Goal: Task Accomplishment & Management: Use online tool/utility

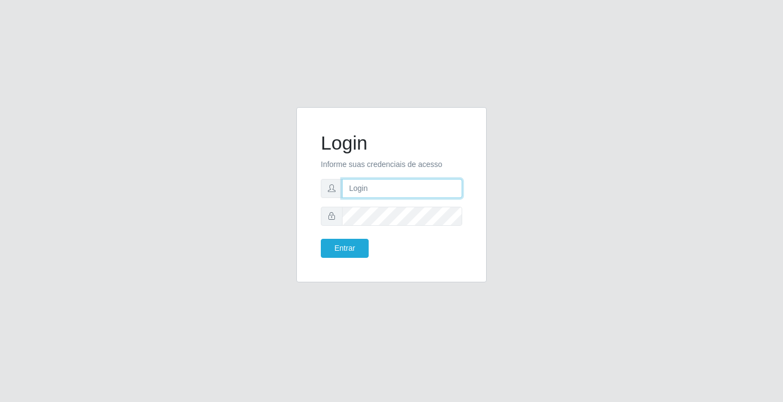
click at [387, 192] on input "text" at bounding box center [402, 188] width 120 height 19
type input "[PERSON_NAME]"
click at [321, 239] on button "Entrar" at bounding box center [345, 248] width 48 height 19
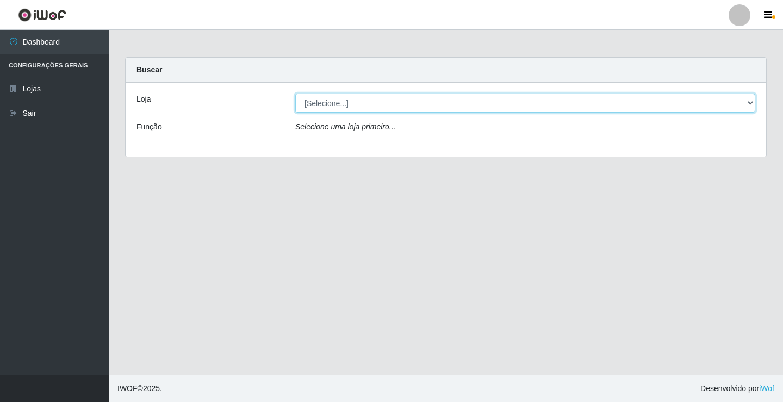
click at [404, 98] on select "[Selecione...] Ideal - Conceição" at bounding box center [525, 103] width 460 height 19
select select "231"
click at [295, 94] on select "[Selecione...] Ideal - Conceição" at bounding box center [525, 103] width 460 height 19
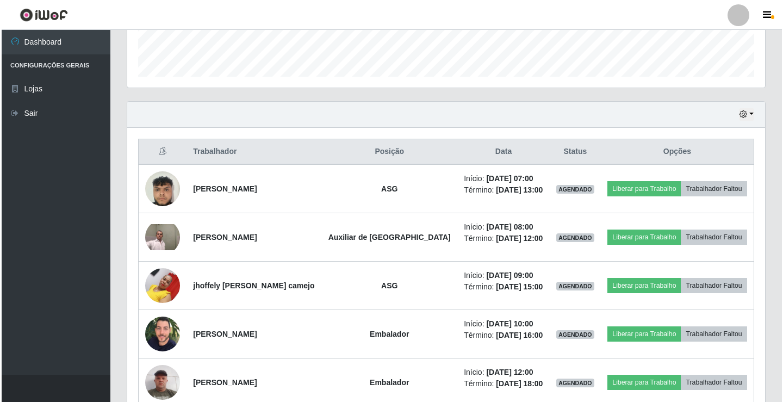
scroll to position [326, 0]
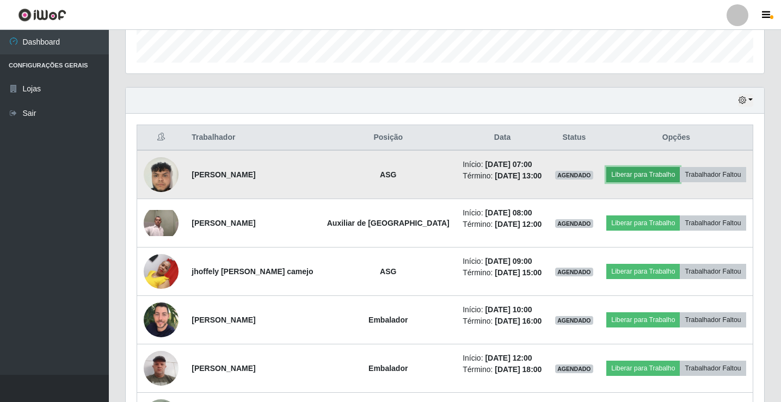
click at [614, 174] on button "Liberar para Trabalho" at bounding box center [642, 174] width 73 height 15
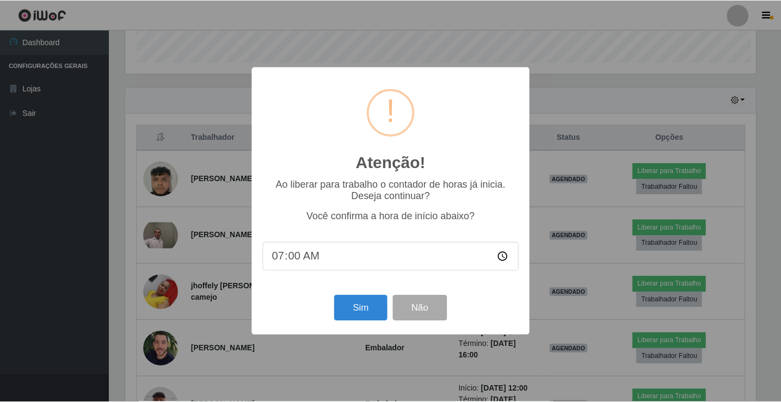
scroll to position [226, 633]
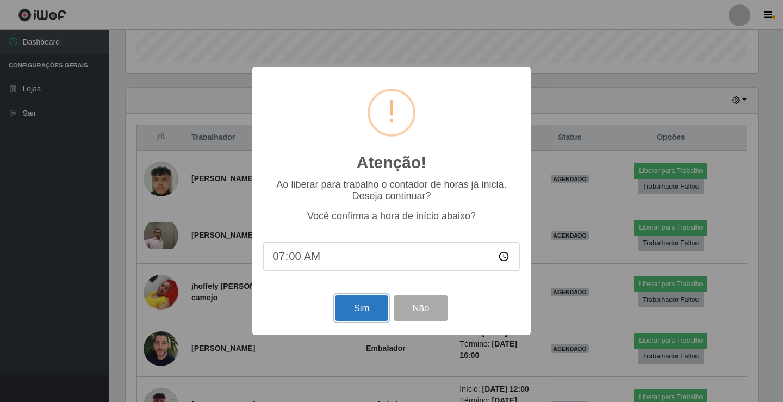
click at [361, 307] on button "Sim" at bounding box center [361, 308] width 53 height 26
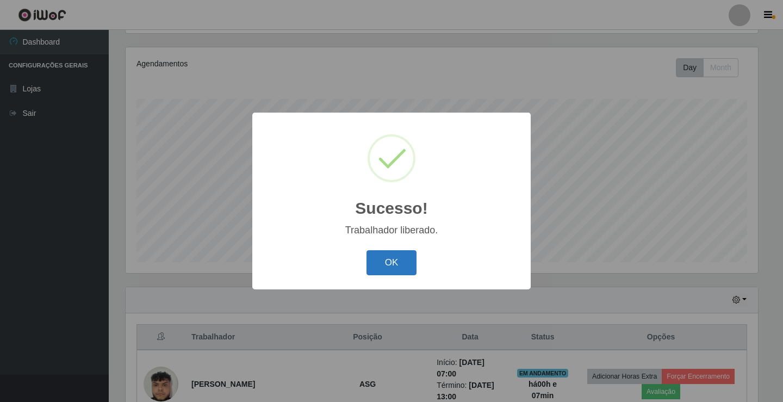
click at [415, 260] on button "OK" at bounding box center [392, 263] width 51 height 26
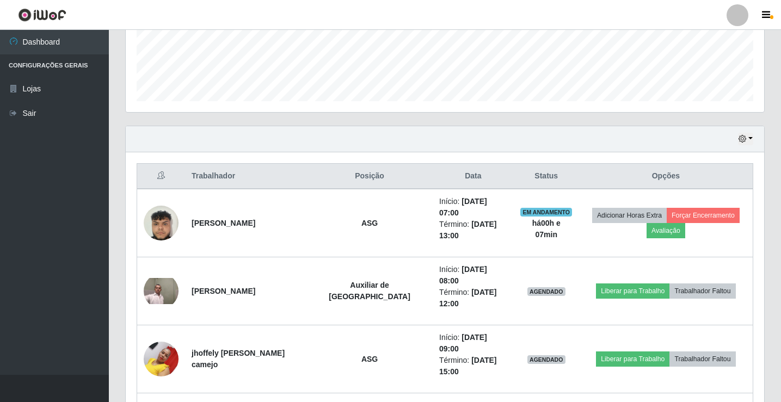
scroll to position [290, 0]
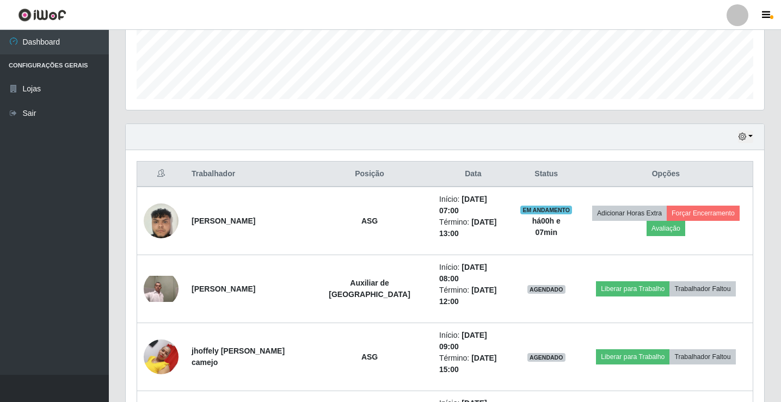
click at [740, 16] on div at bounding box center [737, 15] width 22 height 22
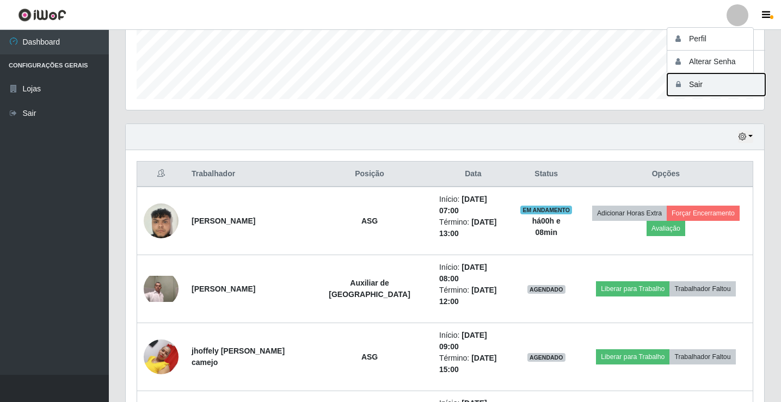
click at [726, 79] on button "Sair" at bounding box center [716, 84] width 98 height 22
